Goal: Task Accomplishment & Management: Use online tool/utility

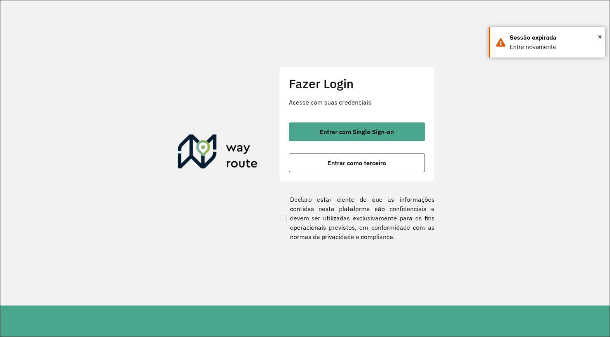
click at [358, 119] on div "Fazer Login Acesse com suas credenciais Entrar com Single Sign-on Entrar como t…" at bounding box center [356, 123] width 155 height 115
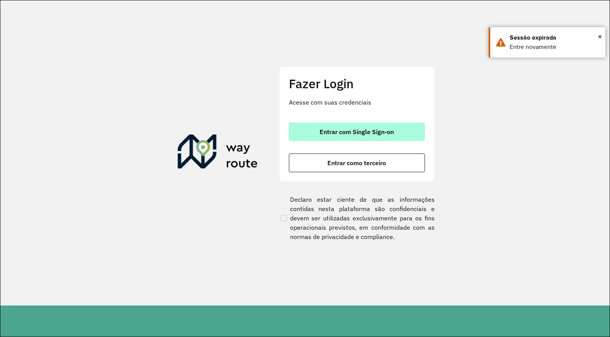
click at [353, 124] on button "Entrar com Single Sign-on" at bounding box center [357, 131] width 136 height 19
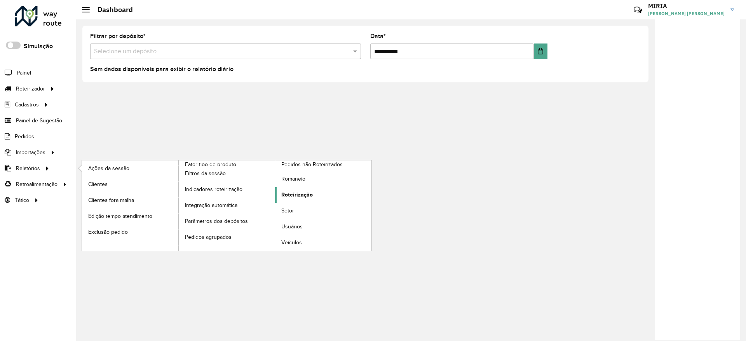
click at [291, 191] on span "Roteirização" at bounding box center [296, 195] width 31 height 8
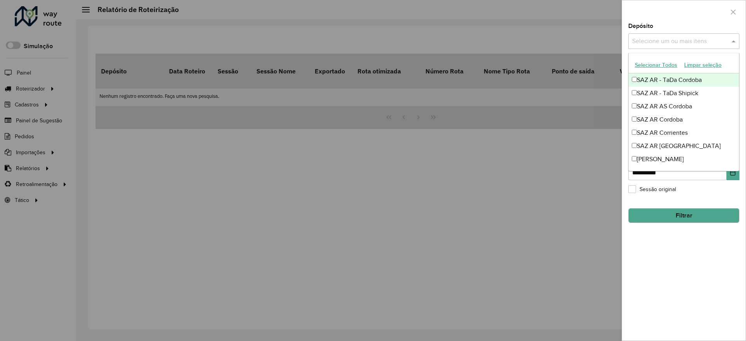
click at [695, 42] on input "text" at bounding box center [681, 41] width 100 height 9
type input "*"
click at [704, 297] on div "**********" at bounding box center [684, 182] width 124 height 318
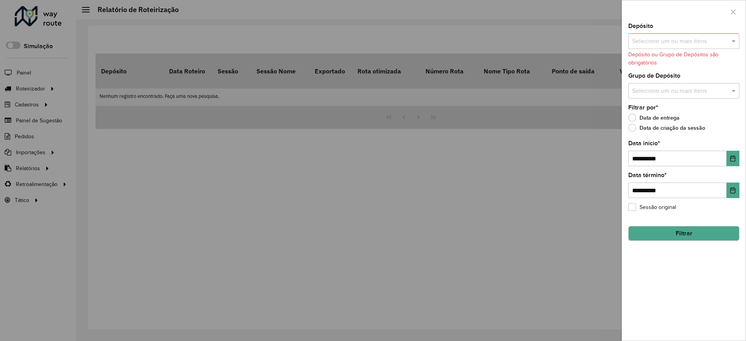
click at [677, 84] on div "Selecione um ou mais itens" at bounding box center [684, 91] width 111 height 16
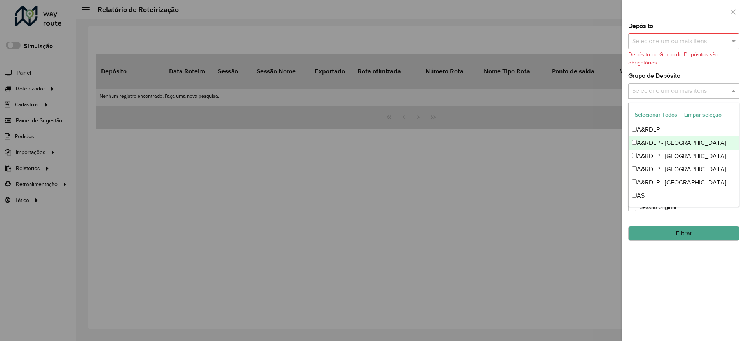
click at [653, 144] on div "A&RDLP - [GEOGRAPHIC_DATA]" at bounding box center [684, 142] width 110 height 13
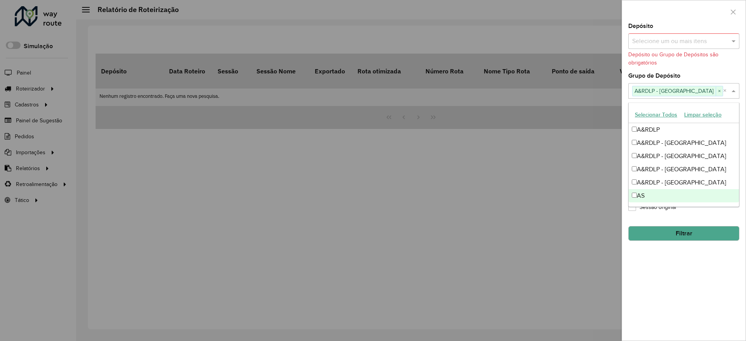
click at [667, 264] on div "**********" at bounding box center [684, 182] width 124 height 318
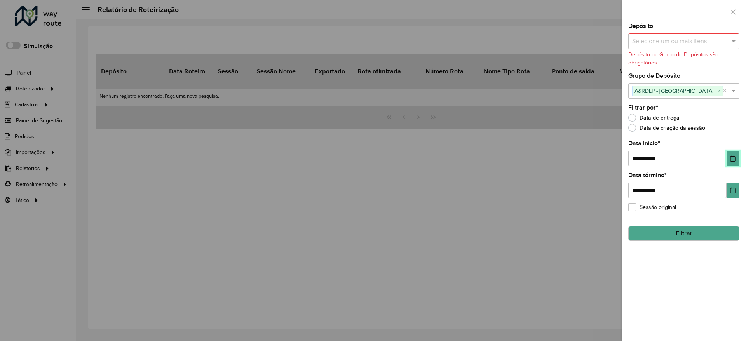
click at [735, 155] on icon "Choose Date" at bounding box center [733, 158] width 6 height 6
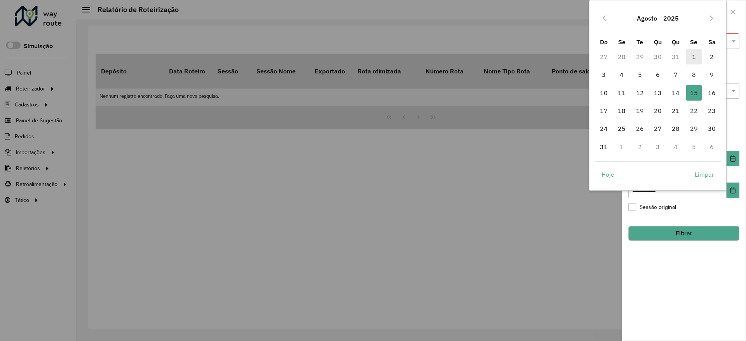
click at [692, 56] on span "1" at bounding box center [695, 57] width 16 height 16
type input "**********"
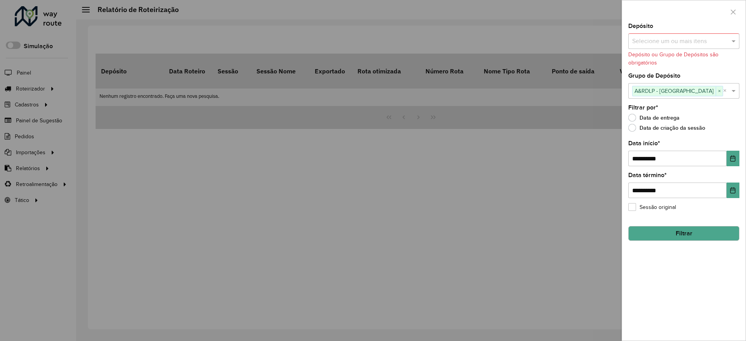
click at [685, 230] on button "Filtrar" at bounding box center [684, 233] width 111 height 15
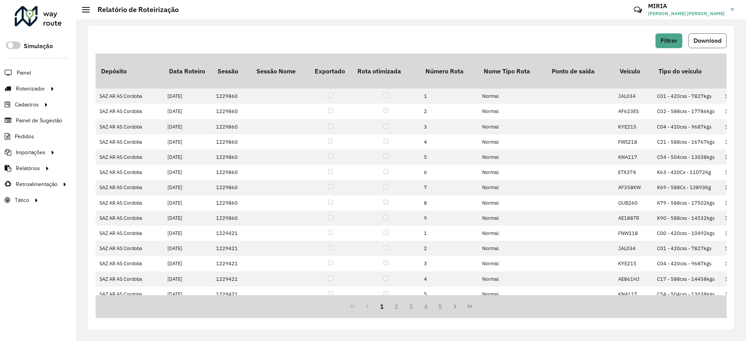
click at [711, 41] on span "Download" at bounding box center [708, 40] width 28 height 7
click at [101, 91] on span "Entregas" at bounding box center [99, 89] width 22 height 8
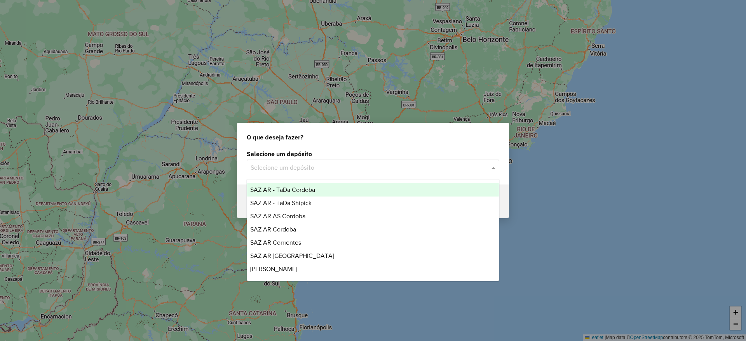
click at [324, 168] on input "text" at bounding box center [365, 167] width 229 height 9
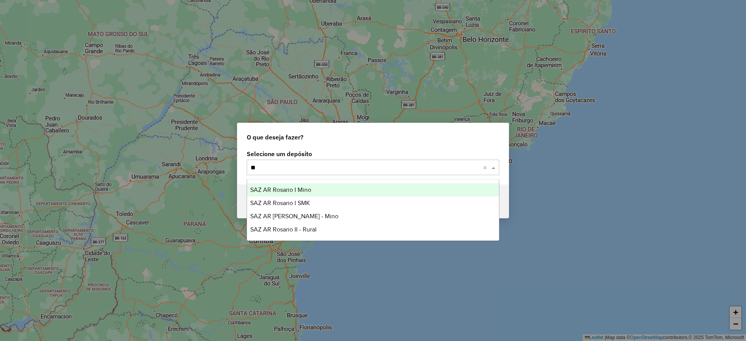
type input "***"
click at [315, 192] on div "SAZ AR Rosario I Mino" at bounding box center [373, 189] width 252 height 13
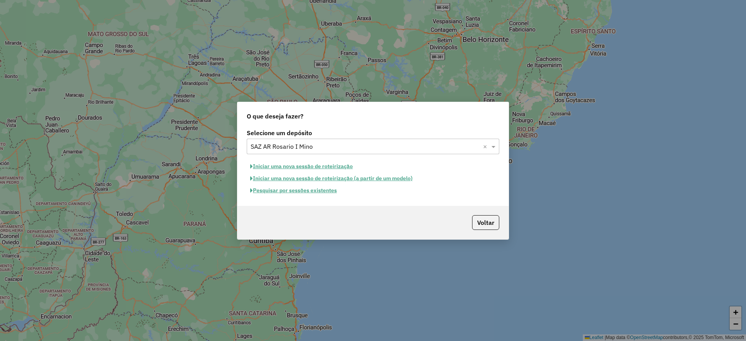
click at [314, 165] on button "Iniciar uma nova sessão de roteirização" at bounding box center [302, 167] width 110 height 12
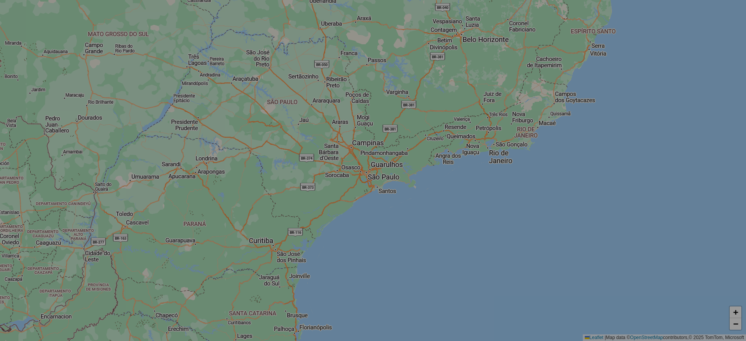
select select "*"
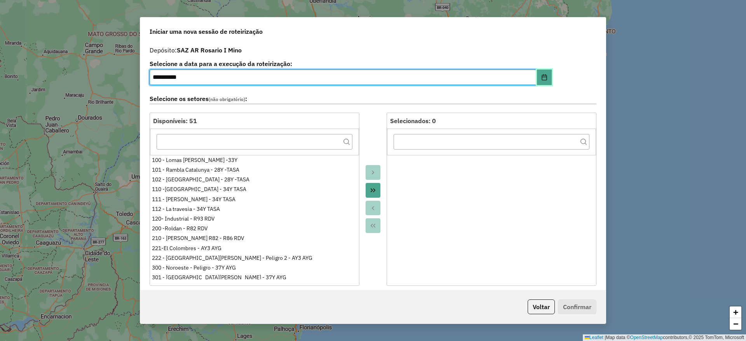
click at [544, 75] on icon "Choose Date" at bounding box center [545, 77] width 6 height 6
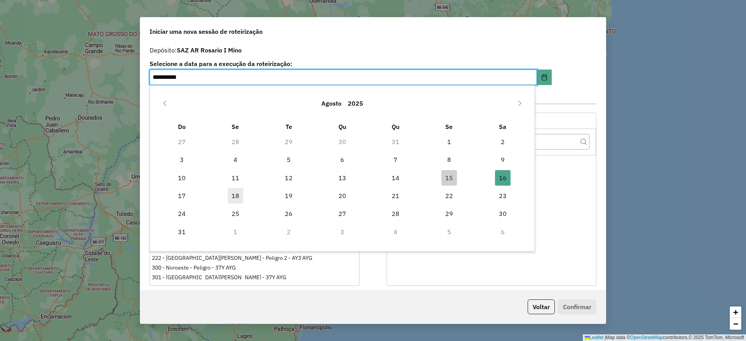
click at [241, 192] on span "18" at bounding box center [236, 196] width 16 height 16
type input "**********"
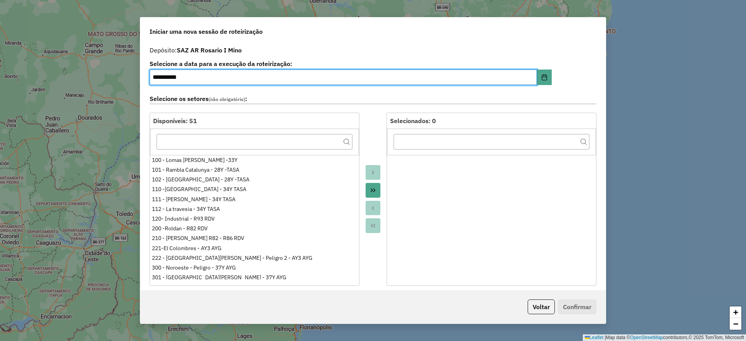
click at [376, 190] on button "Move All to Target" at bounding box center [373, 190] width 15 height 15
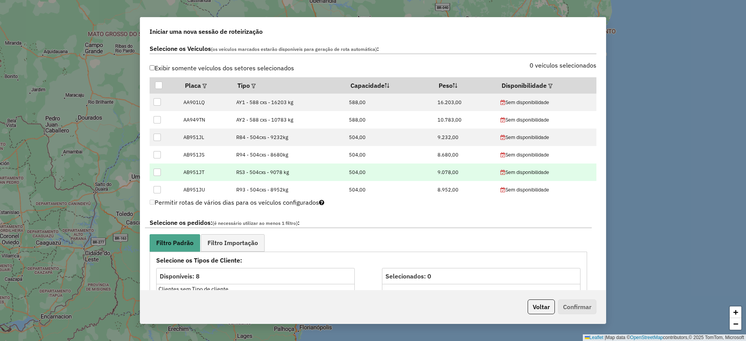
scroll to position [233, 0]
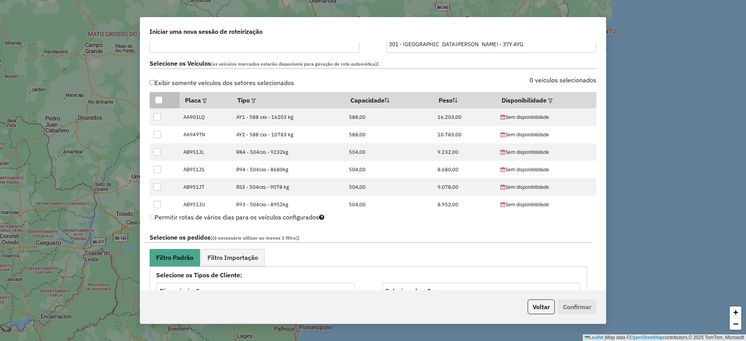
click at [161, 101] on div at bounding box center [158, 99] width 7 height 7
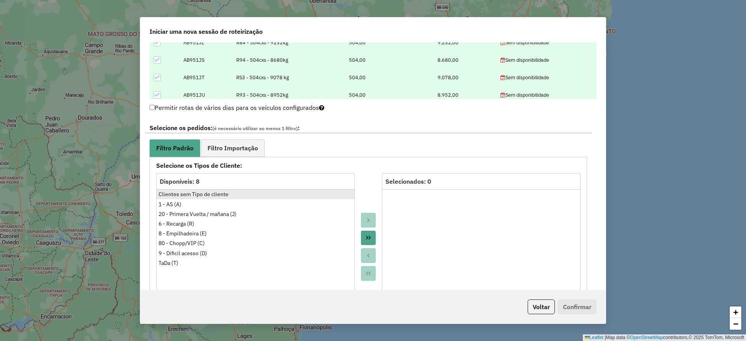
scroll to position [408, 0]
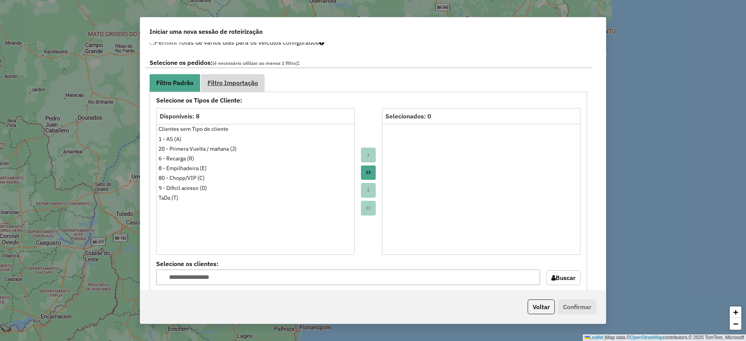
click at [226, 82] on span "Filtro Importação" at bounding box center [233, 83] width 51 height 6
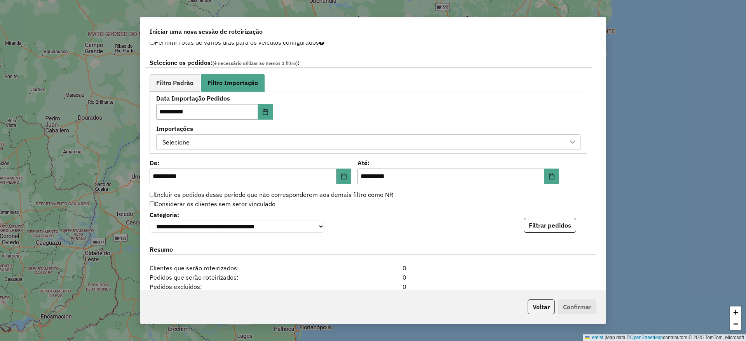
click at [258, 139] on div "Selecione" at bounding box center [363, 142] width 406 height 15
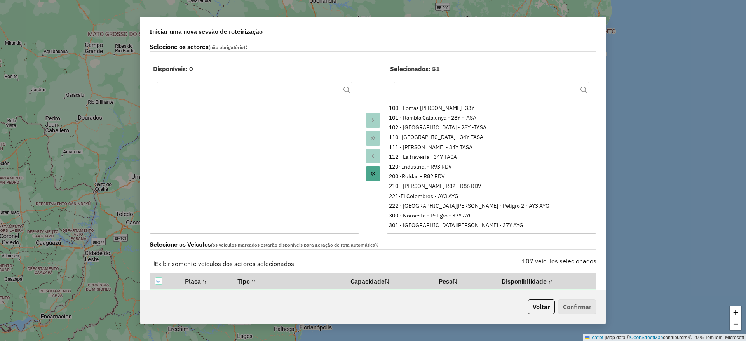
scroll to position [0, 0]
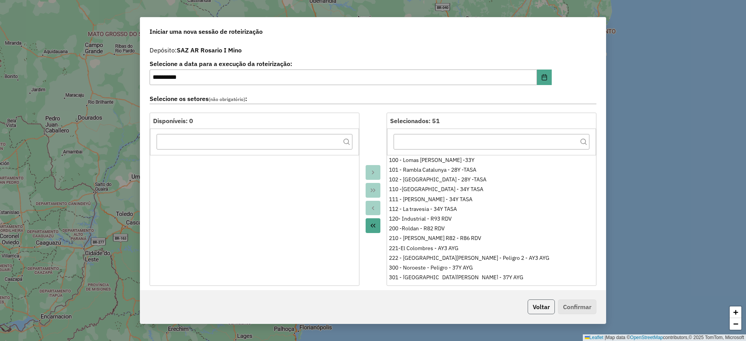
click at [536, 302] on button "Voltar" at bounding box center [541, 307] width 27 height 15
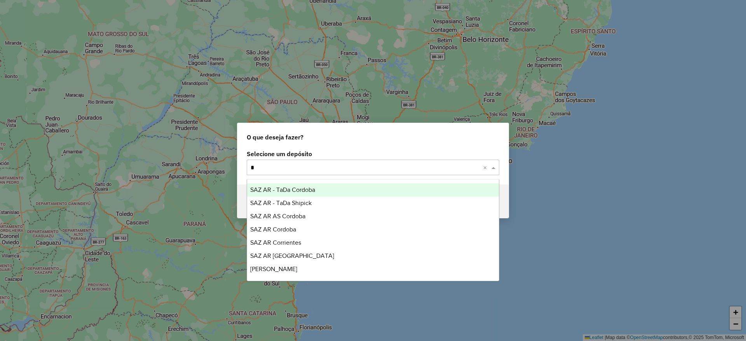
type input "**"
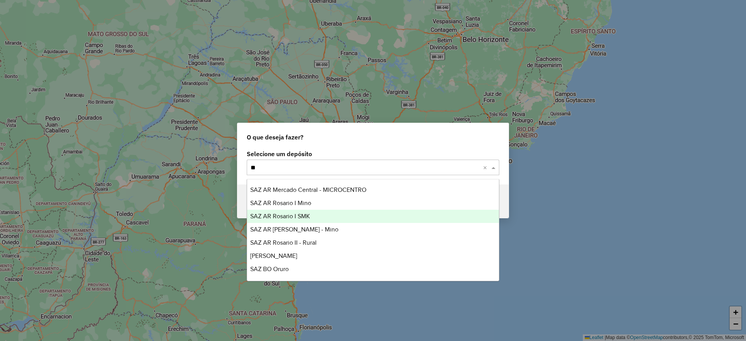
click at [358, 215] on div "SAZ AR Rosario I SMK" at bounding box center [373, 216] width 252 height 13
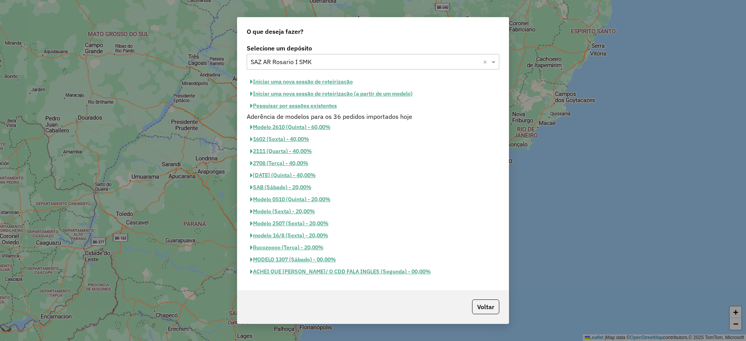
click at [322, 75] on div "Selecione um depósito Selecione um depósito × SAZ AR Rosario I SMK × Iniciar um…" at bounding box center [373, 166] width 271 height 248
click at [322, 79] on button "Iniciar uma nova sessão de roteirização" at bounding box center [302, 82] width 110 height 12
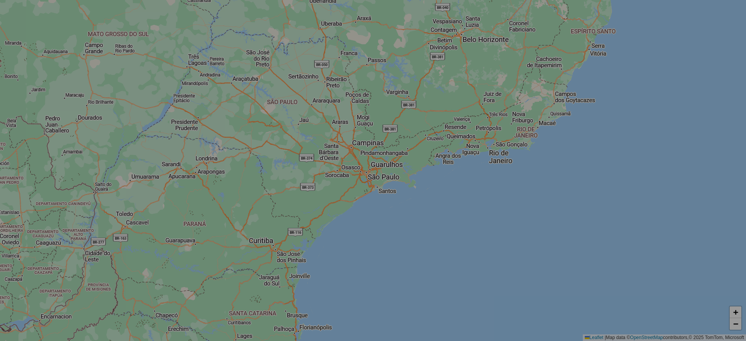
select select "*"
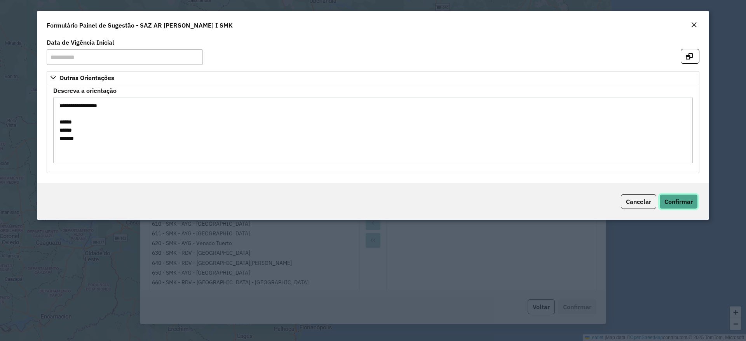
click at [687, 202] on span "Confirmar" at bounding box center [679, 202] width 28 height 8
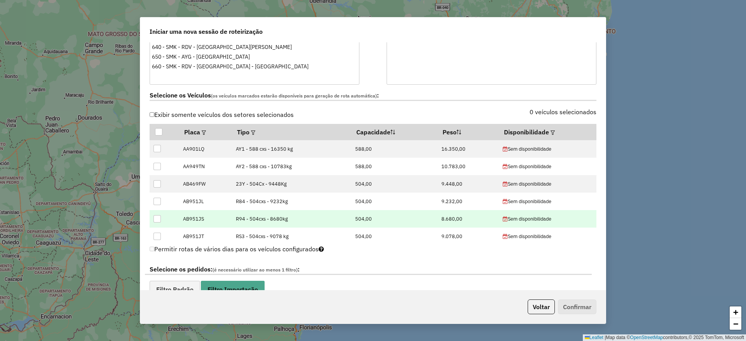
scroll to position [233, 0]
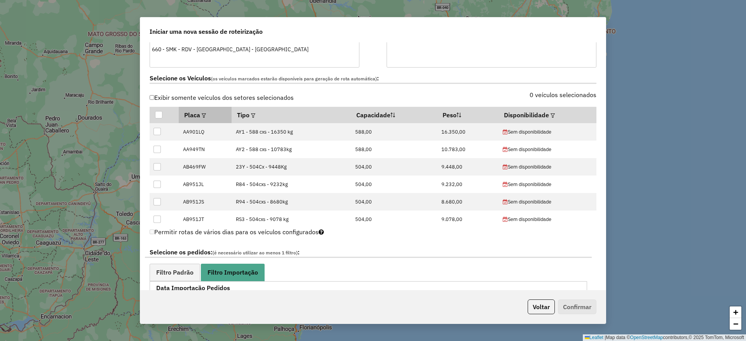
drag, startPoint x: 161, startPoint y: 114, endPoint x: 189, endPoint y: 114, distance: 28.0
click at [161, 114] on div at bounding box center [158, 114] width 7 height 7
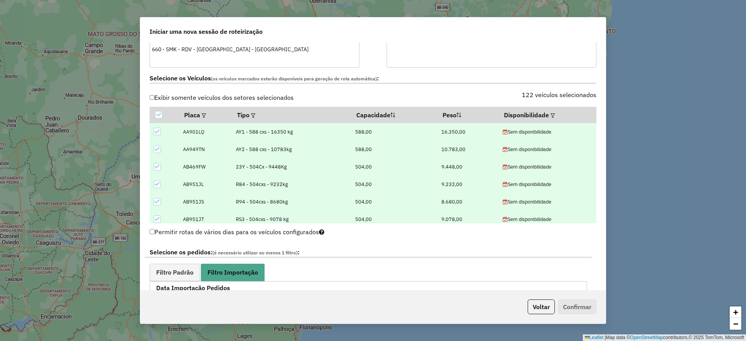
scroll to position [292, 0]
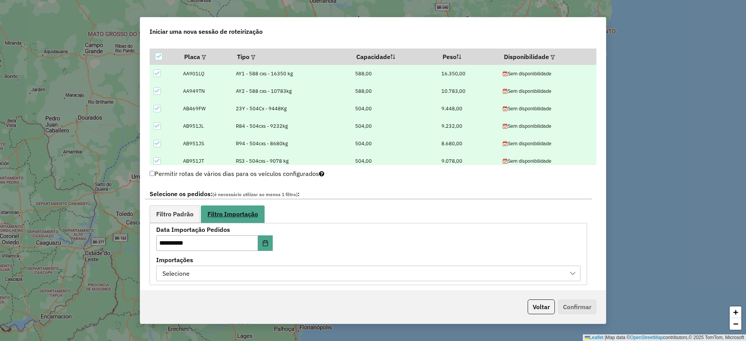
click at [239, 206] on link "Filtro Importação" at bounding box center [233, 215] width 64 height 18
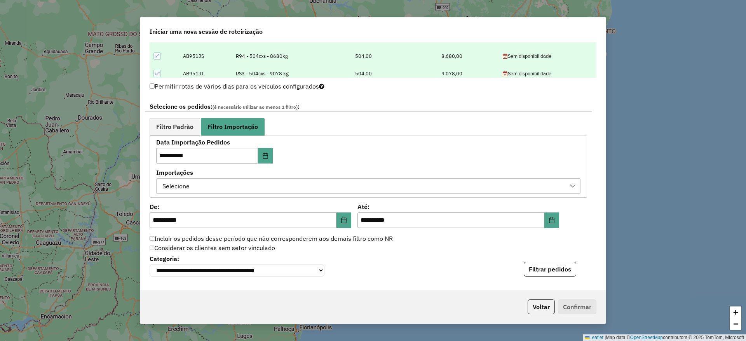
scroll to position [408, 0]
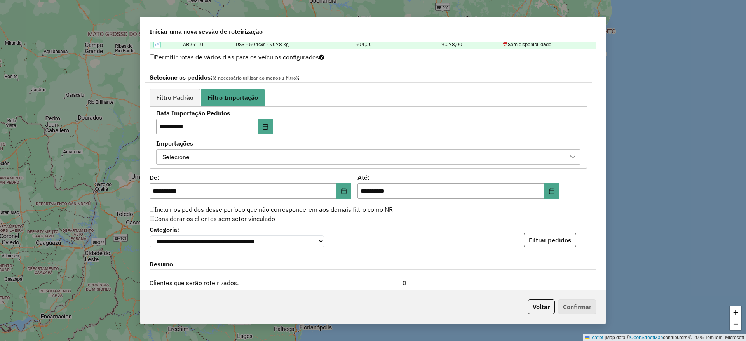
click at [349, 156] on div "Selecione" at bounding box center [363, 157] width 406 height 15
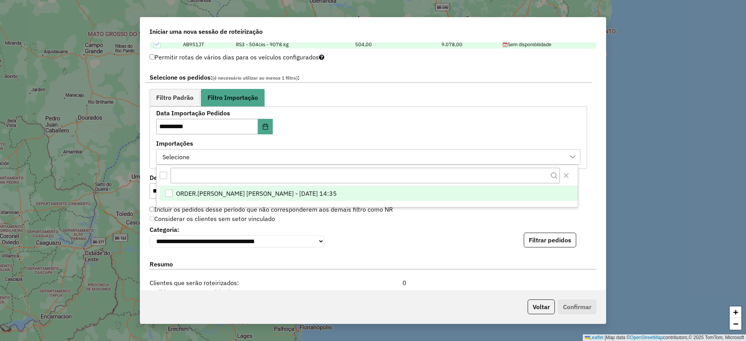
click at [315, 189] on span "ORDER.DL - MIRIA ANDRADE THEODORO - 15/08/2025 14:35" at bounding box center [256, 193] width 161 height 9
click at [187, 96] on span "Filtro Padrão" at bounding box center [174, 97] width 37 height 6
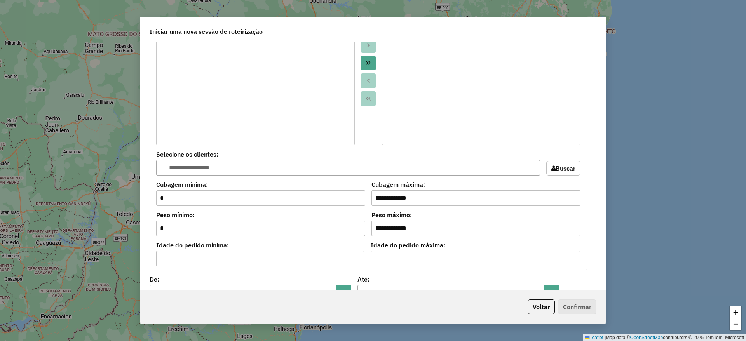
scroll to position [641, 0]
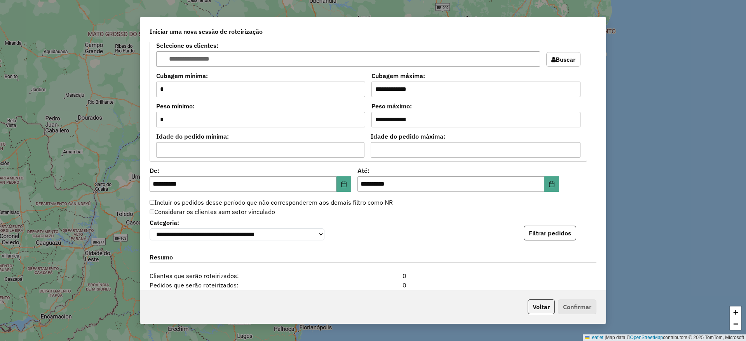
drag, startPoint x: 560, startPoint y: 229, endPoint x: 553, endPoint y: 229, distance: 7.0
click at [559, 229] on button "Filtrar pedidos" at bounding box center [550, 233] width 52 height 15
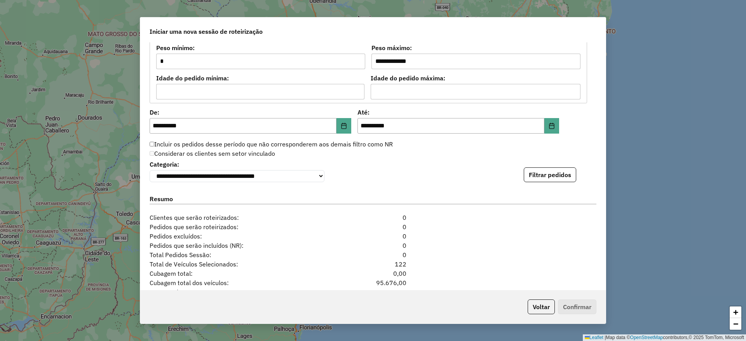
scroll to position [753, 0]
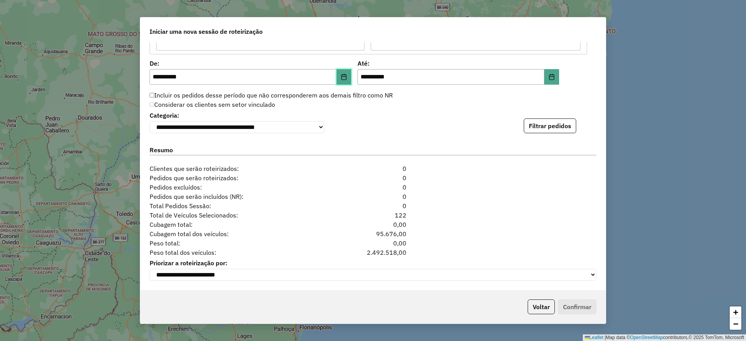
click at [341, 69] on button "Choose Date" at bounding box center [344, 77] width 15 height 16
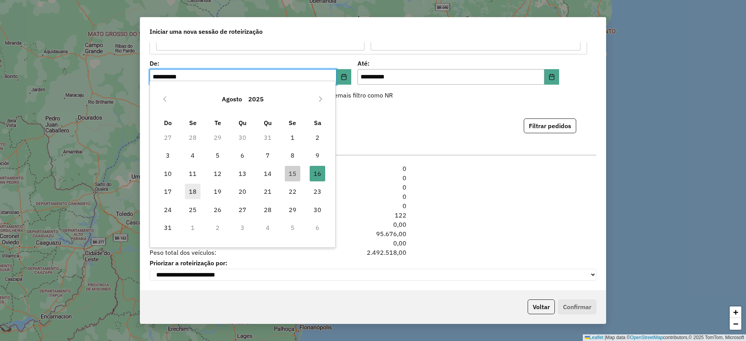
click at [193, 194] on span "18" at bounding box center [193, 192] width 16 height 16
type input "**********"
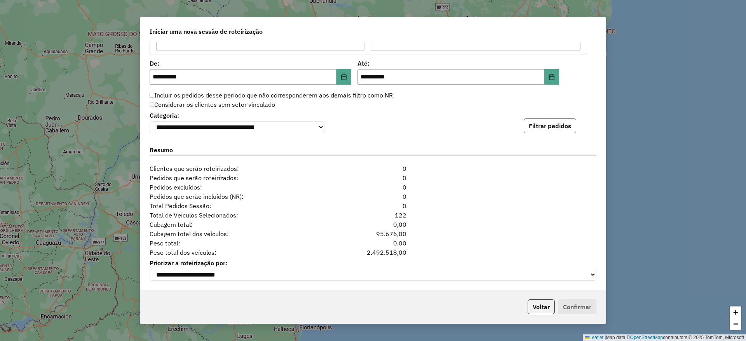
click at [546, 119] on button "Filtrar pedidos" at bounding box center [550, 126] width 52 height 15
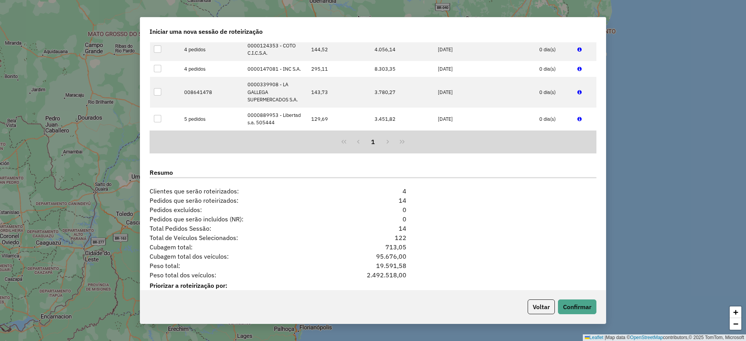
scroll to position [905, 0]
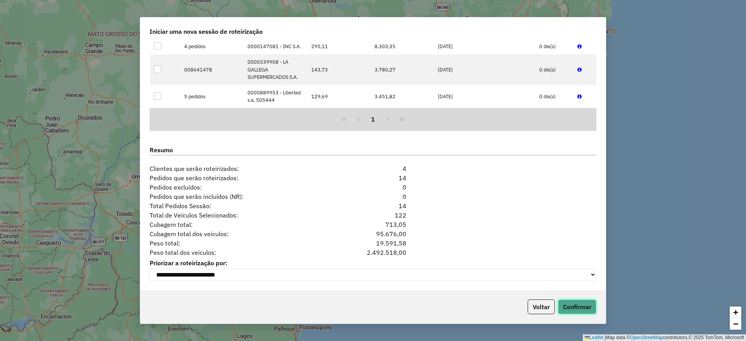
click at [568, 310] on button "Confirmar" at bounding box center [577, 307] width 38 height 15
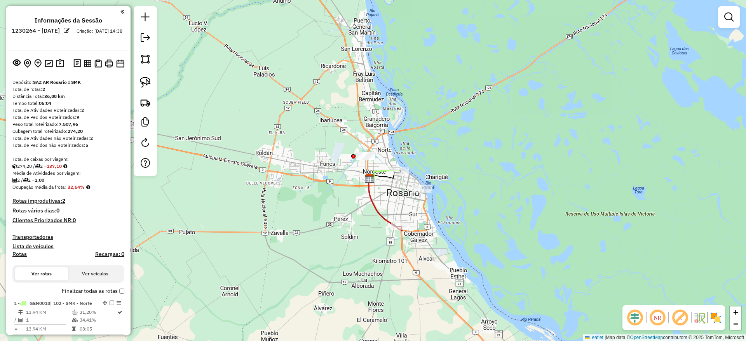
click at [368, 204] on div "Janela de atendimento Grade de atendimento Capacidade Transportadoras Veículos …" at bounding box center [373, 170] width 746 height 341
click at [372, 204] on icon at bounding box center [386, 205] width 34 height 52
select select "**********"
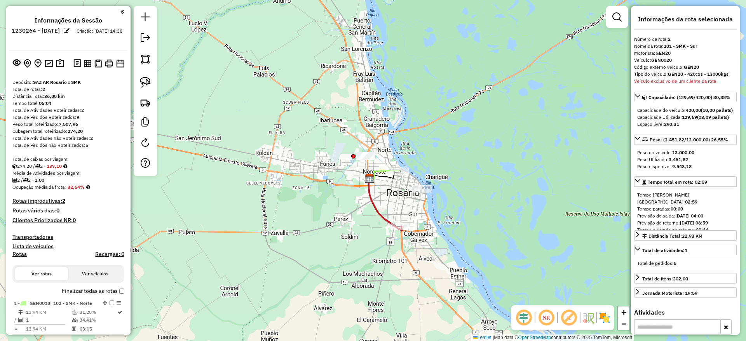
scroll to position [211, 0]
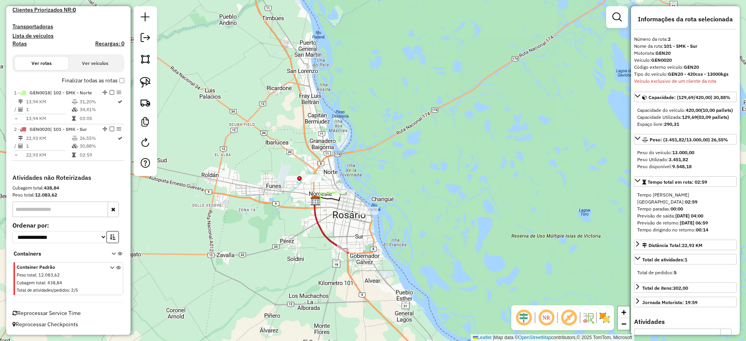
drag, startPoint x: 377, startPoint y: 191, endPoint x: 309, endPoint y: 217, distance: 72.6
click at [309, 217] on div "Janela de atendimento Grade de atendimento Capacidade Transportadoras Veículos …" at bounding box center [373, 170] width 746 height 341
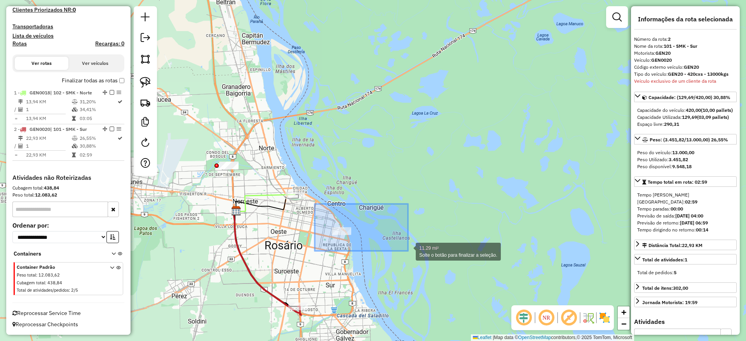
drag, startPoint x: 315, startPoint y: 211, endPoint x: 408, endPoint y: 251, distance: 101.5
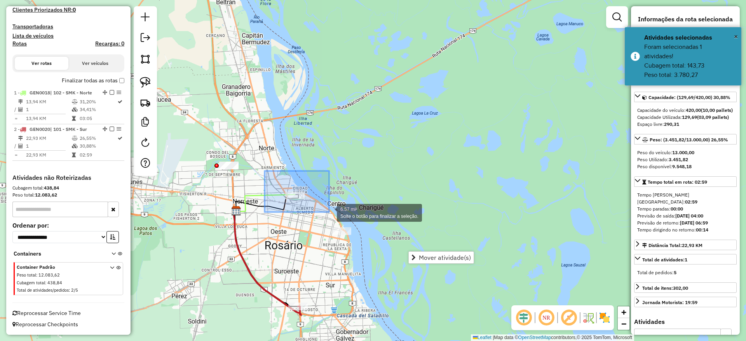
drag, startPoint x: 265, startPoint y: 171, endPoint x: 332, endPoint y: 213, distance: 79.2
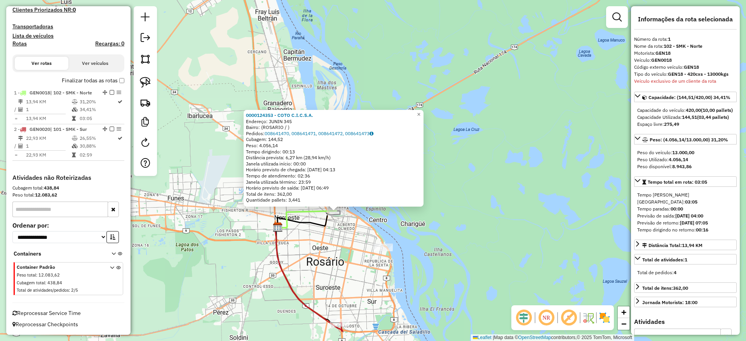
click at [252, 219] on div "0000124353 - COTO C.I.C.S.A. Endereço: JUNIN 345 Bairro: (ROSARIO / ) Pedidos: …" at bounding box center [373, 170] width 746 height 341
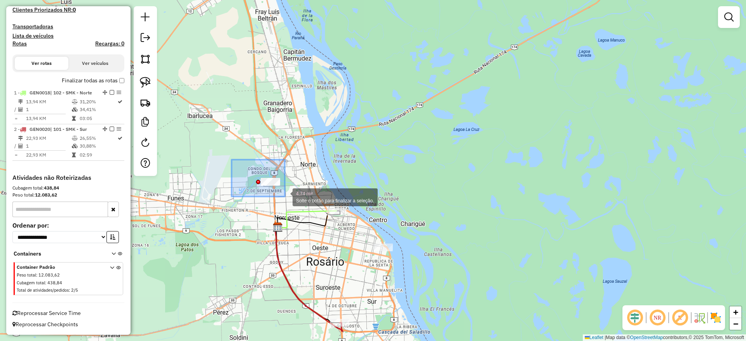
drag, startPoint x: 283, startPoint y: 195, endPoint x: 307, endPoint y: 206, distance: 27.0
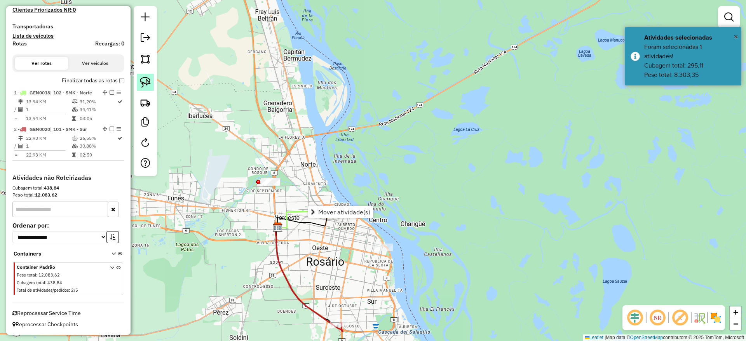
click at [150, 80] on img at bounding box center [145, 82] width 11 height 11
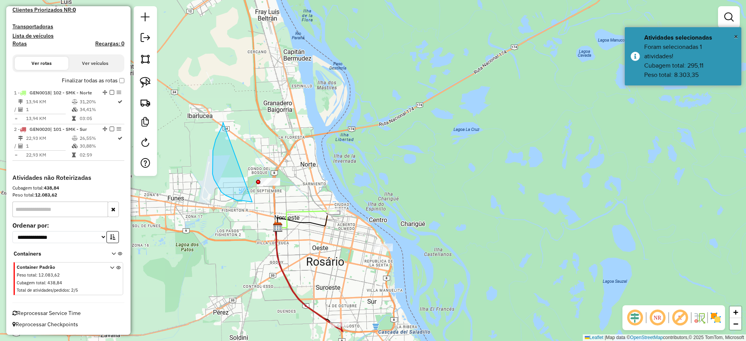
drag, startPoint x: 218, startPoint y: 136, endPoint x: 298, endPoint y: 165, distance: 85.2
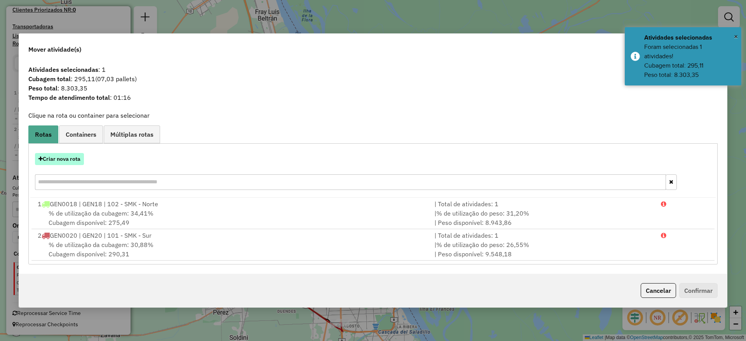
click at [73, 161] on button "Criar nova rota" at bounding box center [59, 159] width 49 height 12
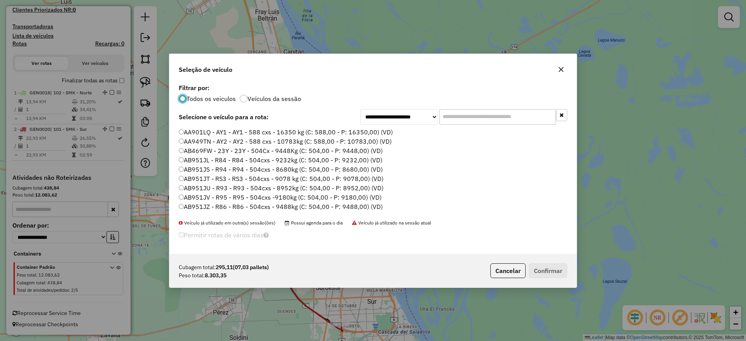
scroll to position [4, 2]
click at [460, 119] on input "text" at bounding box center [498, 117] width 117 height 16
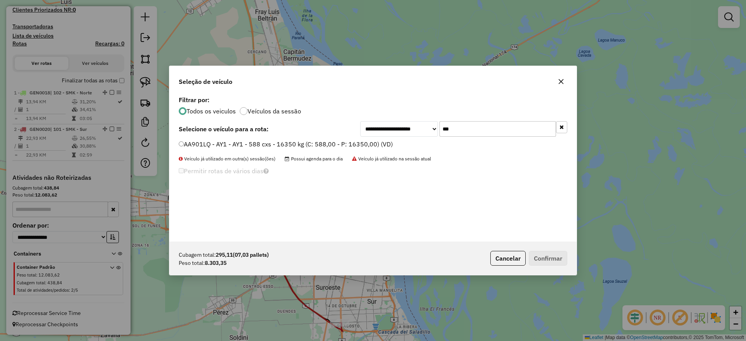
type input "***"
click at [369, 140] on label "AA901LQ - AY1 - AY1 - 588 cxs - 16350 kg (C: 588,00 - P: 16350,00) (VD)" at bounding box center [286, 144] width 214 height 9
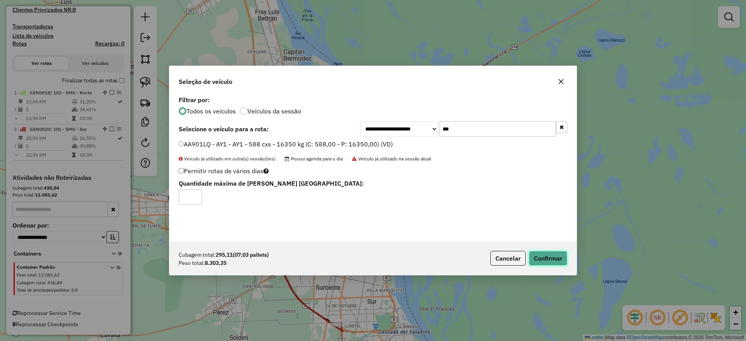
click at [544, 253] on button "Confirmar" at bounding box center [548, 258] width 38 height 15
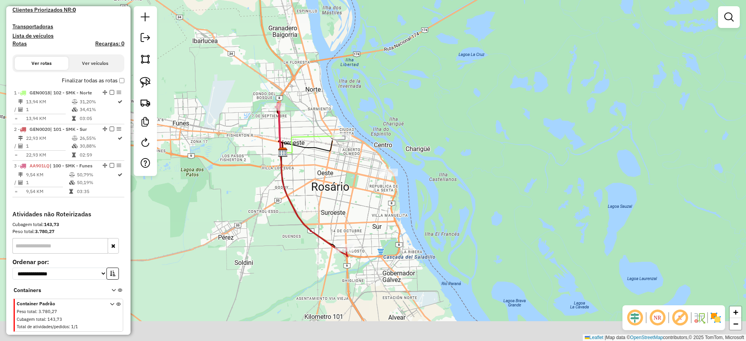
drag, startPoint x: 369, startPoint y: 290, endPoint x: 373, endPoint y: 220, distance: 70.1
click at [373, 220] on div "Janela de atendimento Grade de atendimento Capacidade Transportadoras Veículos …" at bounding box center [373, 170] width 746 height 341
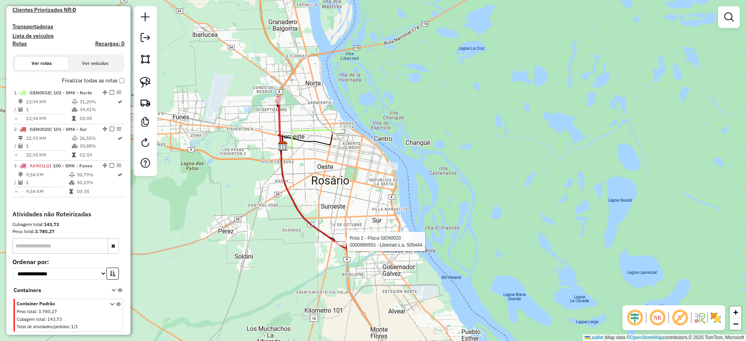
scroll to position [247, 0]
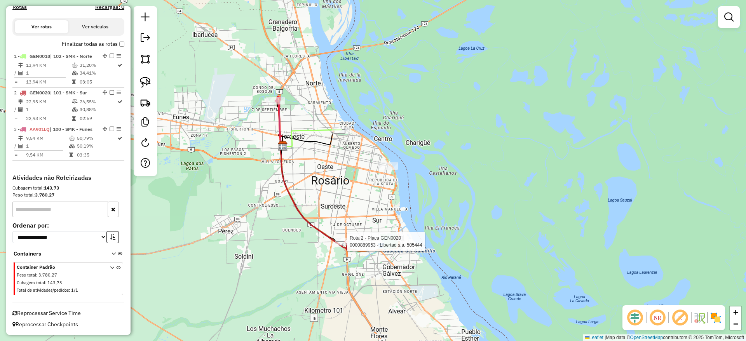
select select "**********"
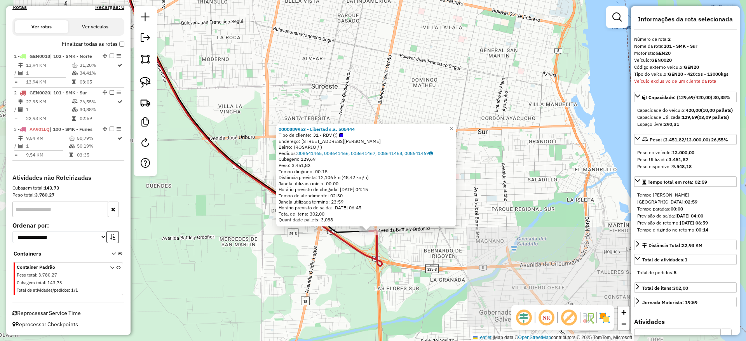
click at [373, 251] on icon at bounding box center [252, 116] width 262 height 301
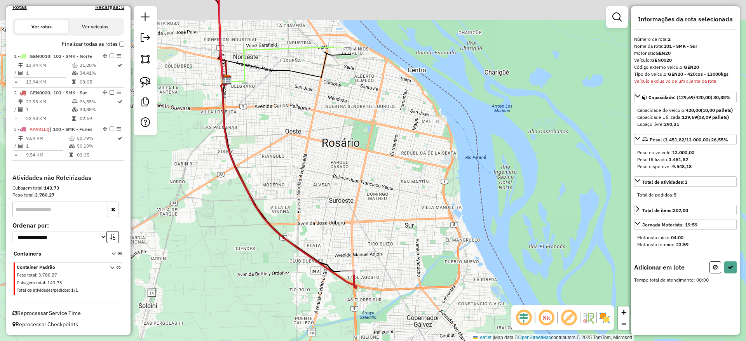
drag, startPoint x: 366, startPoint y: 98, endPoint x: 332, endPoint y: 108, distance: 35.7
click at [358, 108] on div "Janela de atendimento Grade de atendimento Capacidade Transportadoras Veículos …" at bounding box center [373, 170] width 746 height 341
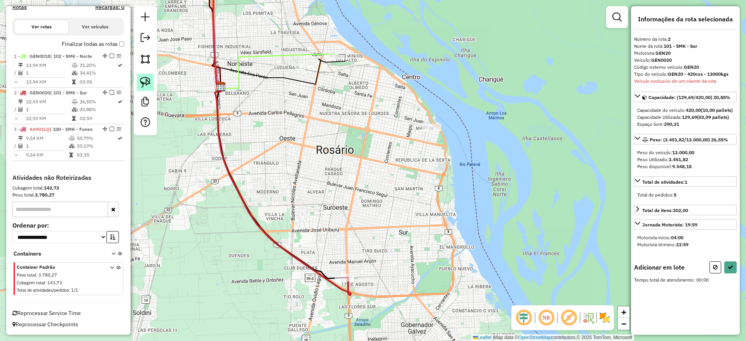
click at [144, 82] on img at bounding box center [145, 82] width 11 height 11
drag, startPoint x: 373, startPoint y: 106, endPoint x: 498, endPoint y: 117, distance: 125.6
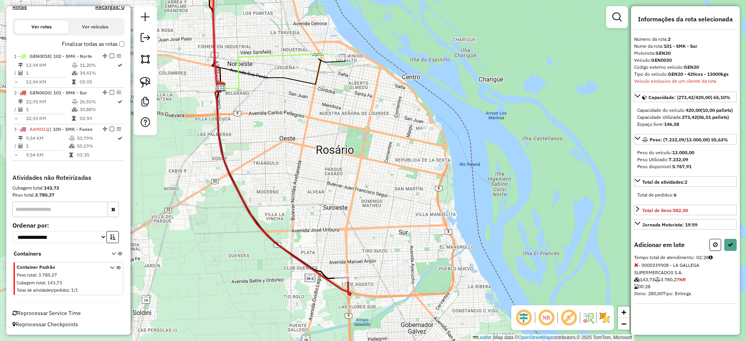
select select "**********"
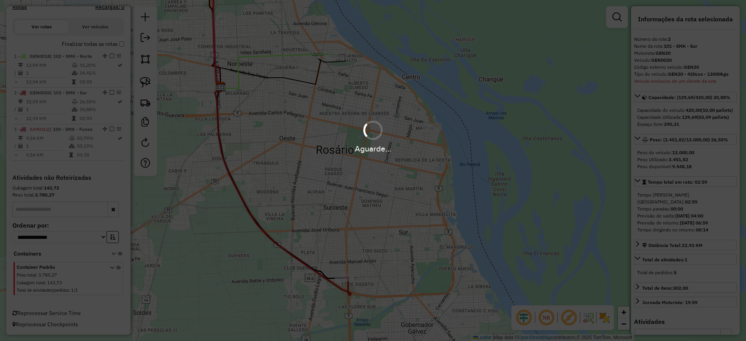
scroll to position [125, 0]
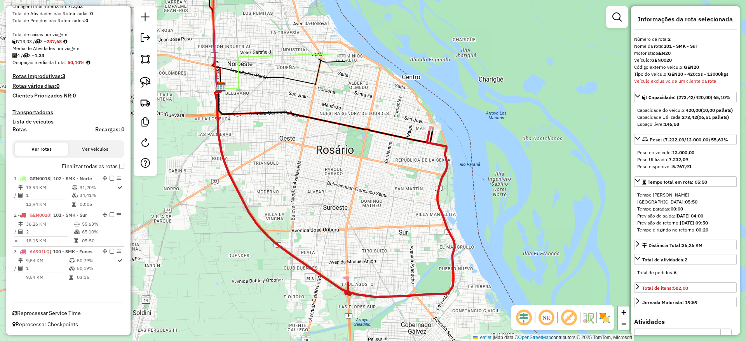
click at [297, 55] on icon at bounding box center [279, 71] width 117 height 35
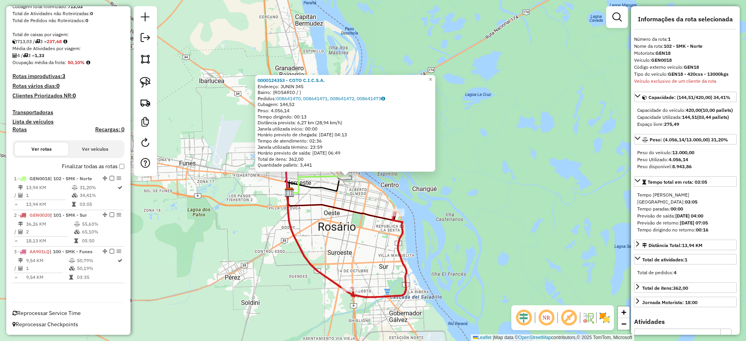
click at [263, 187] on div "0000124353 - COTO C.I.C.S.A. Endereço: JUNIN 345 Bairro: (ROSARIO / ) Pedidos: …" at bounding box center [373, 170] width 746 height 341
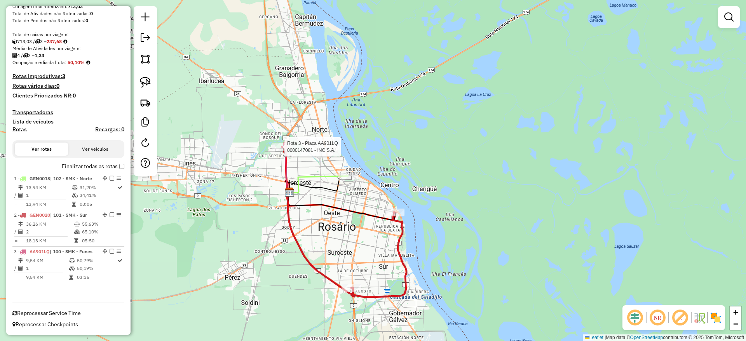
select select "**********"
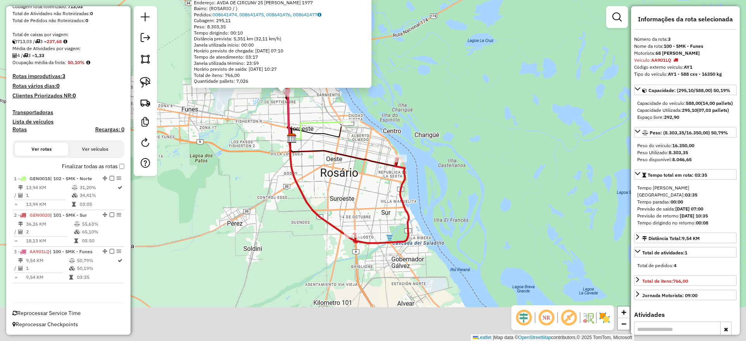
drag, startPoint x: 339, startPoint y: 226, endPoint x: 340, endPoint y: 126, distance: 99.9
click at [340, 126] on icon at bounding box center [323, 130] width 63 height 16
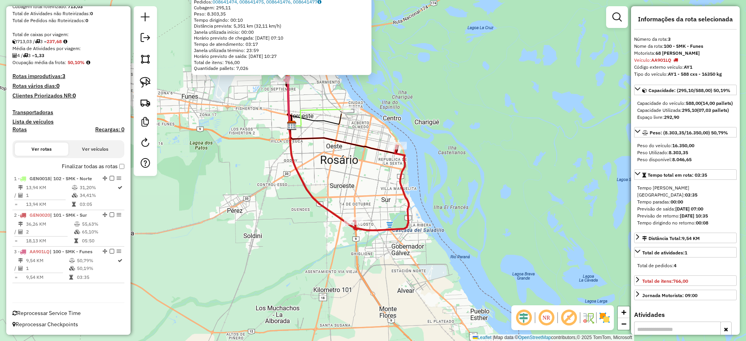
click at [408, 164] on icon at bounding box center [381, 187] width 55 height 85
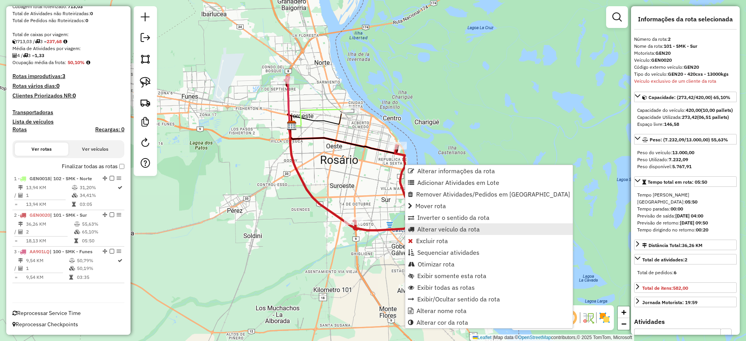
click at [431, 226] on span "Alterar veículo da rota" at bounding box center [449, 229] width 63 height 6
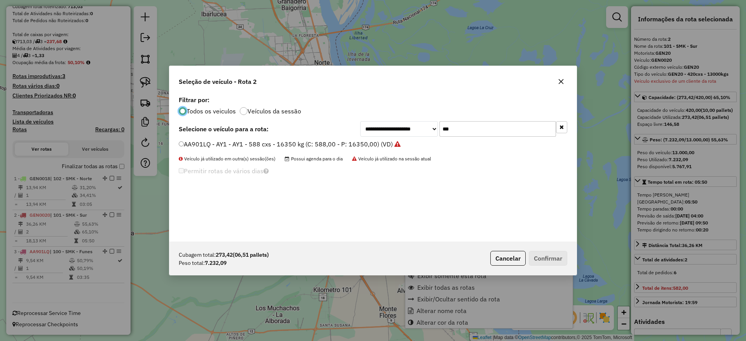
scroll to position [4, 2]
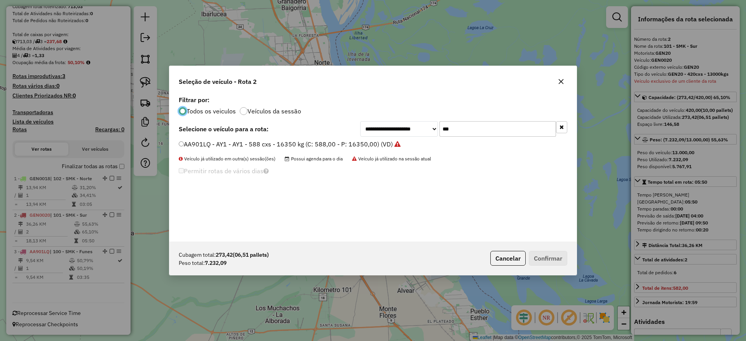
click at [462, 128] on input "***" at bounding box center [498, 129] width 117 height 16
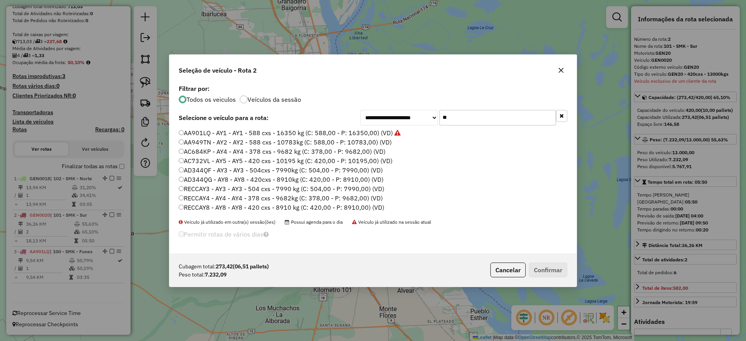
type input "*"
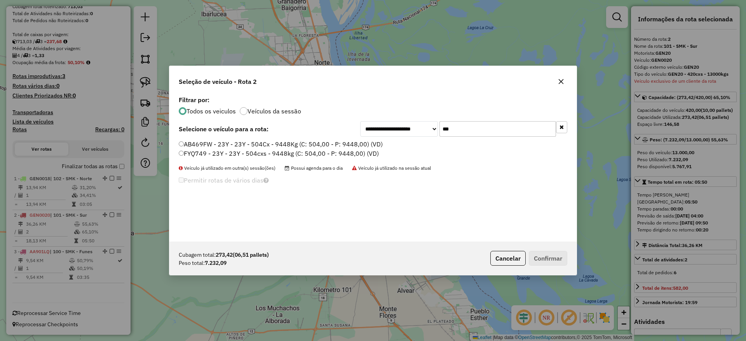
type input "***"
click at [372, 147] on label "AB469FW - 23Y - 23Y - 504Cx - 9448Kg (C: 504,00 - P: 9448,00) (VD)" at bounding box center [281, 144] width 204 height 9
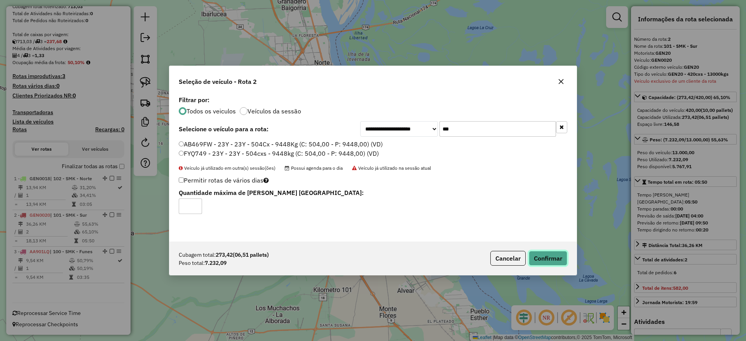
click at [543, 259] on button "Confirmar" at bounding box center [548, 258] width 38 height 15
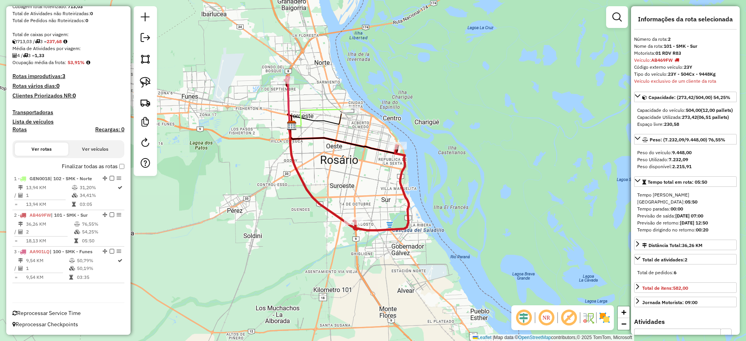
click at [335, 110] on icon at bounding box center [321, 117] width 59 height 17
click at [288, 95] on icon at bounding box center [288, 102] width 7 height 51
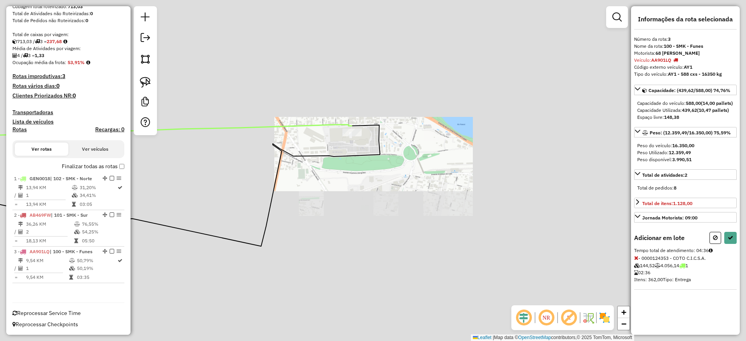
select select "**********"
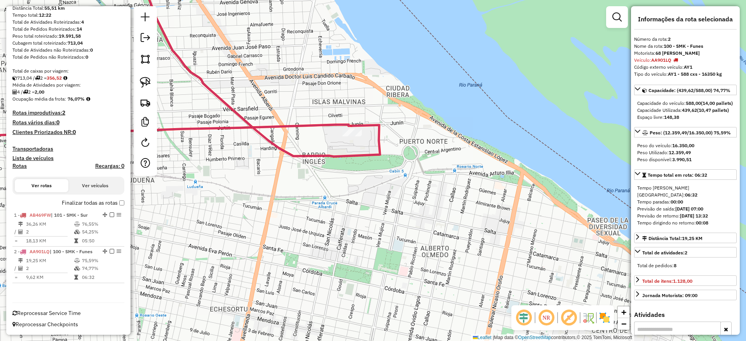
scroll to position [88, 0]
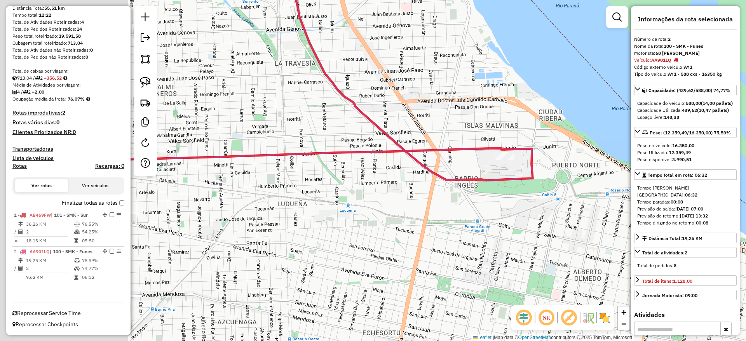
drag, startPoint x: 375, startPoint y: 220, endPoint x: 539, endPoint y: 223, distance: 164.1
click at [579, 240] on div "Janela de atendimento Grade de atendimento Capacidade Transportadoras Veículos …" at bounding box center [373, 170] width 746 height 341
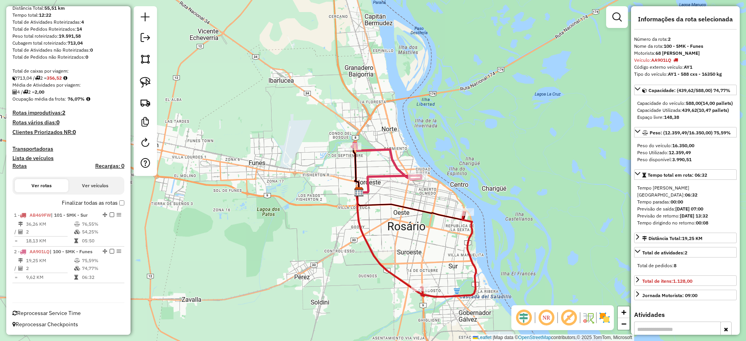
click at [391, 157] on icon at bounding box center [387, 161] width 70 height 37
click at [396, 154] on icon at bounding box center [387, 161] width 70 height 37
click at [471, 240] on icon at bounding box center [448, 254] width 55 height 85
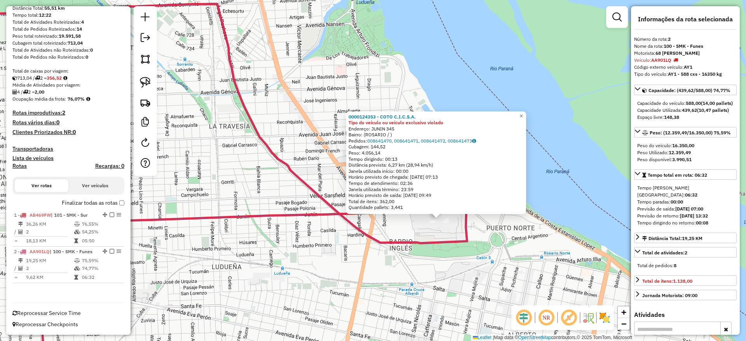
click at [402, 230] on div "0000124353 - COTO C.I.C.S.A. Tipo do veículo ou veículo exclusivo violado Ender…" at bounding box center [373, 170] width 746 height 341
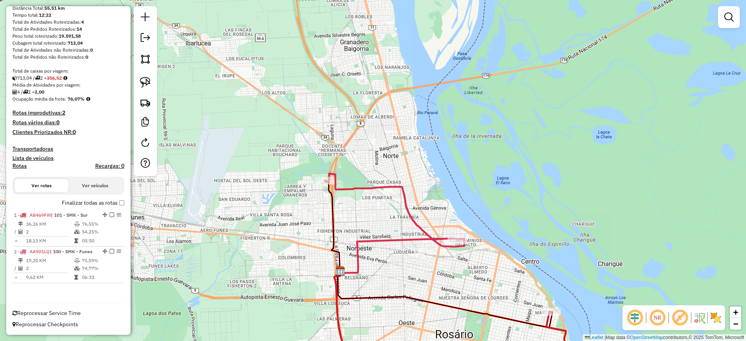
select select "**********"
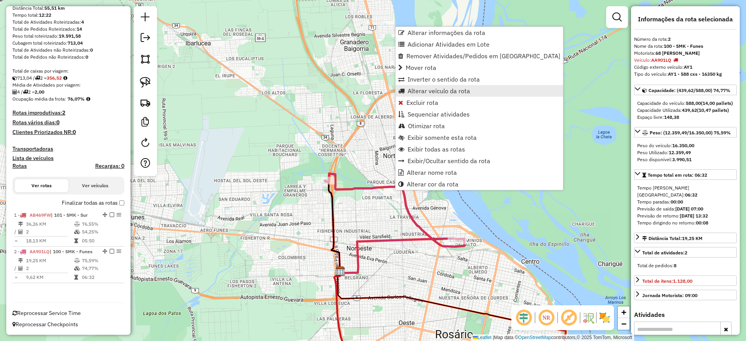
click at [440, 88] on span "Alterar veículo da rota" at bounding box center [439, 91] width 63 height 6
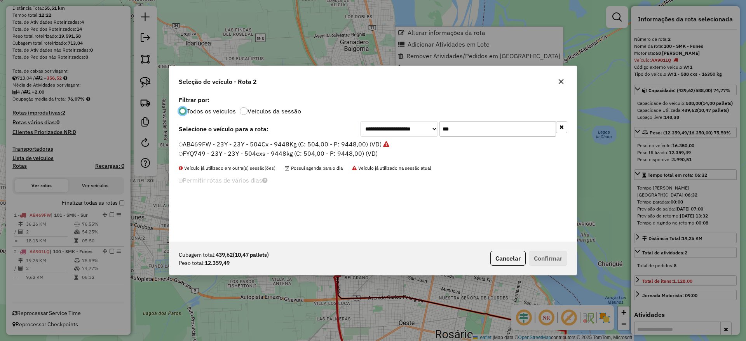
scroll to position [4, 2]
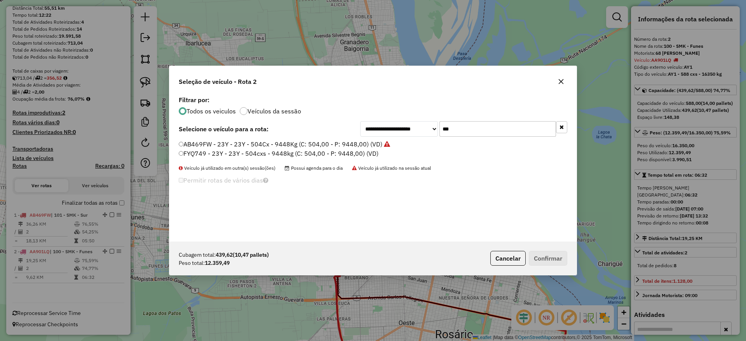
drag, startPoint x: 477, startPoint y: 138, endPoint x: 478, endPoint y: 129, distance: 8.6
click at [477, 137] on div "**********" at bounding box center [372, 168] width 407 height 148
click at [478, 127] on input "***" at bounding box center [498, 129] width 117 height 16
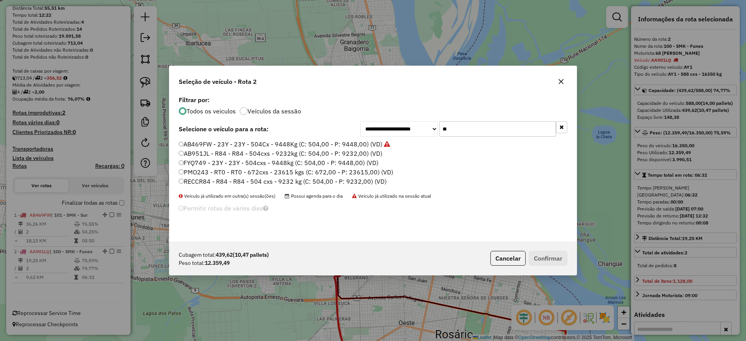
type input "*"
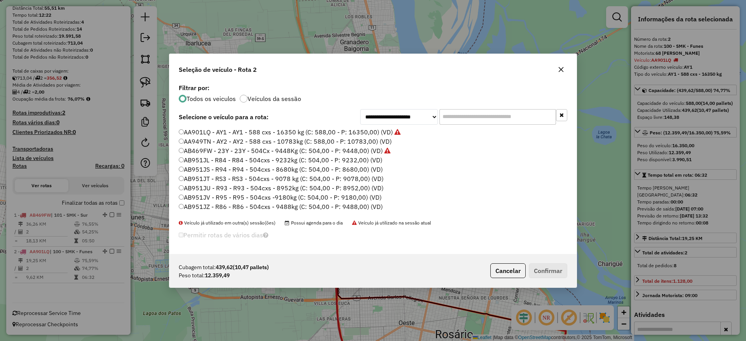
type input "*"
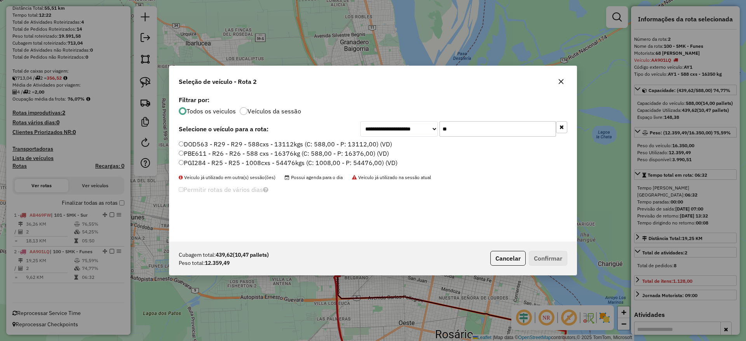
type input "**"
click at [376, 142] on label "DOD563 - R29 - R29 - 588cxs - 13112kgs (C: 588,00 - P: 13112,00) (VD)" at bounding box center [285, 144] width 213 height 9
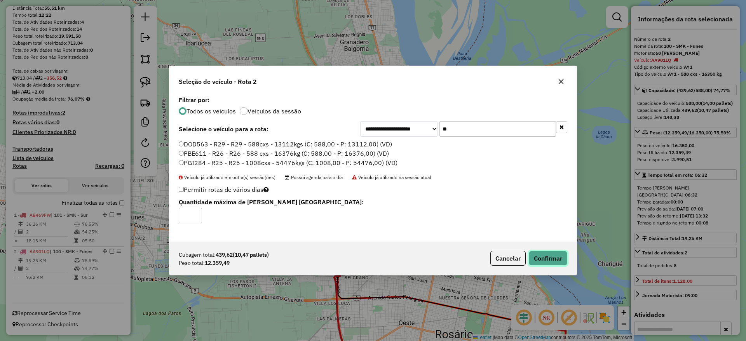
click at [539, 254] on button "Confirmar" at bounding box center [548, 258] width 38 height 15
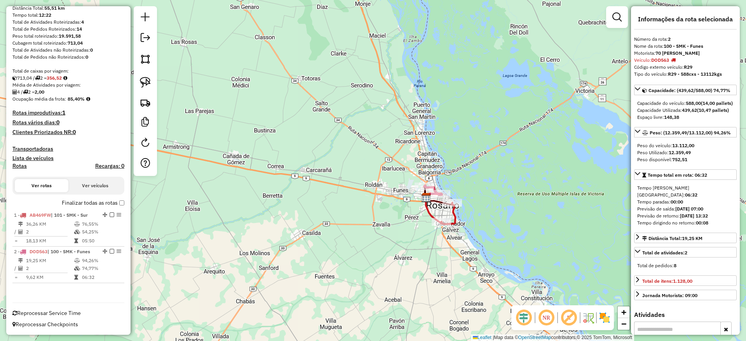
click at [456, 218] on icon at bounding box center [449, 213] width 14 height 21
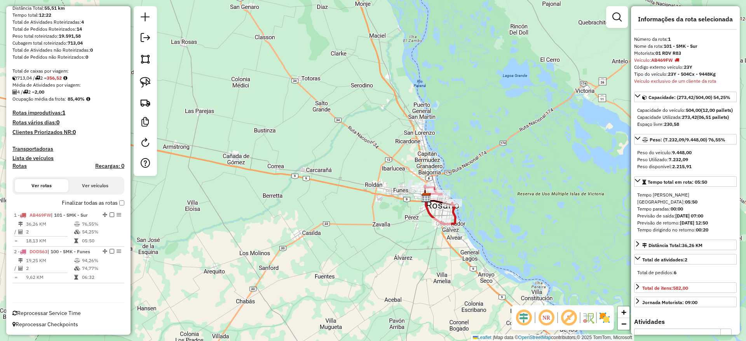
scroll to position [36, 0]
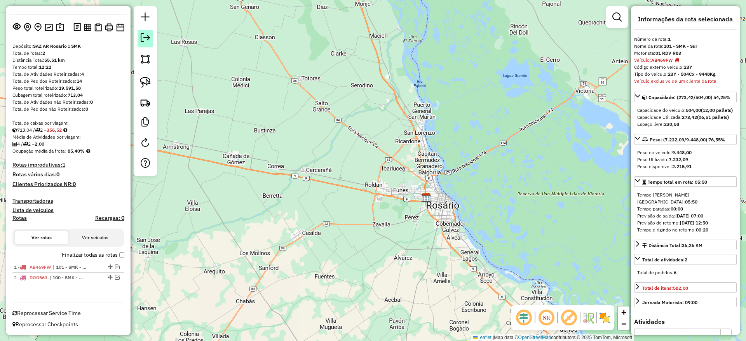
click at [148, 36] on em at bounding box center [145, 37] width 9 height 9
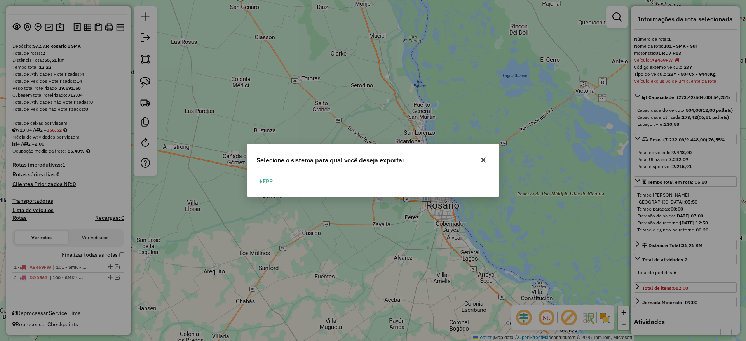
click at [269, 183] on button "ERP" at bounding box center [267, 182] width 20 height 12
select select "*********"
select select "**"
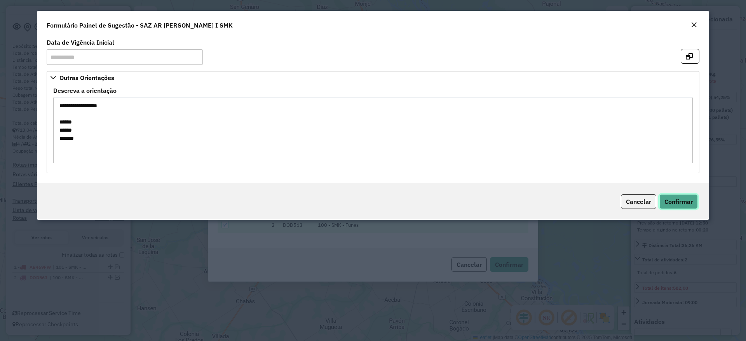
click at [674, 199] on span "Confirmar" at bounding box center [679, 202] width 28 height 8
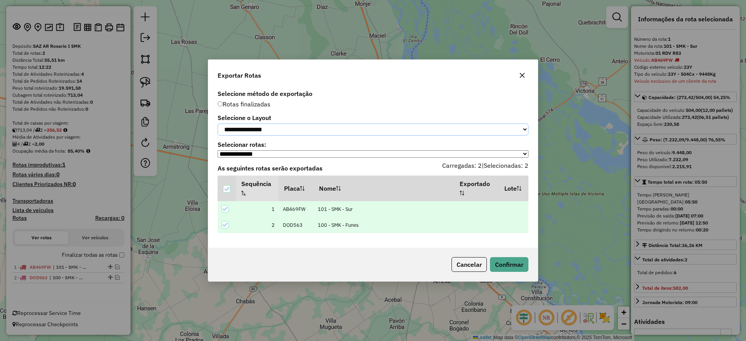
click at [500, 128] on select "**********" at bounding box center [373, 130] width 311 height 12
select select "*********"
click at [218, 124] on select "**********" at bounding box center [373, 130] width 311 height 12
click at [516, 270] on button "Confirmar" at bounding box center [509, 264] width 38 height 15
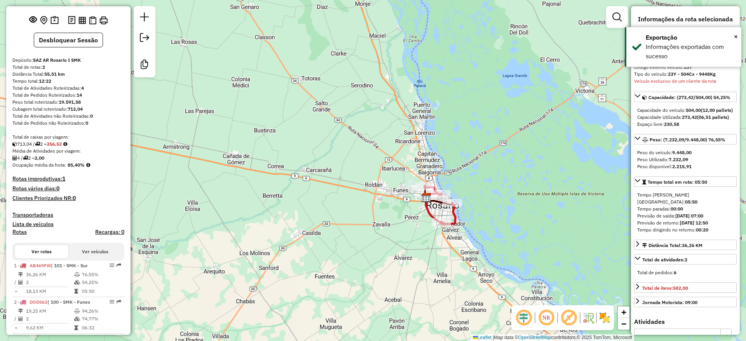
scroll to position [55, 0]
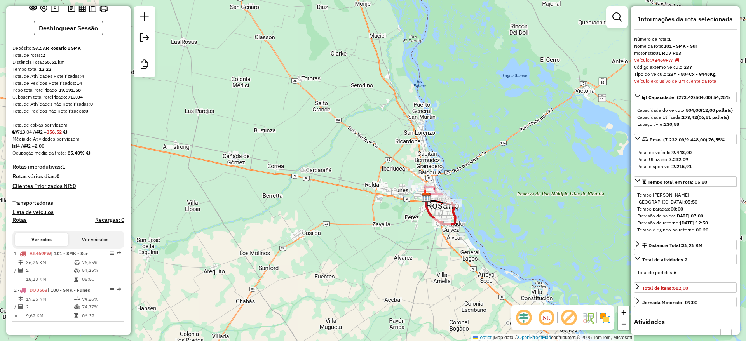
click at [577, 160] on div "Janela de atendimento Grade de atendimento Capacidade Transportadoras Veículos …" at bounding box center [373, 170] width 746 height 341
